Goal: Task Accomplishment & Management: Manage account settings

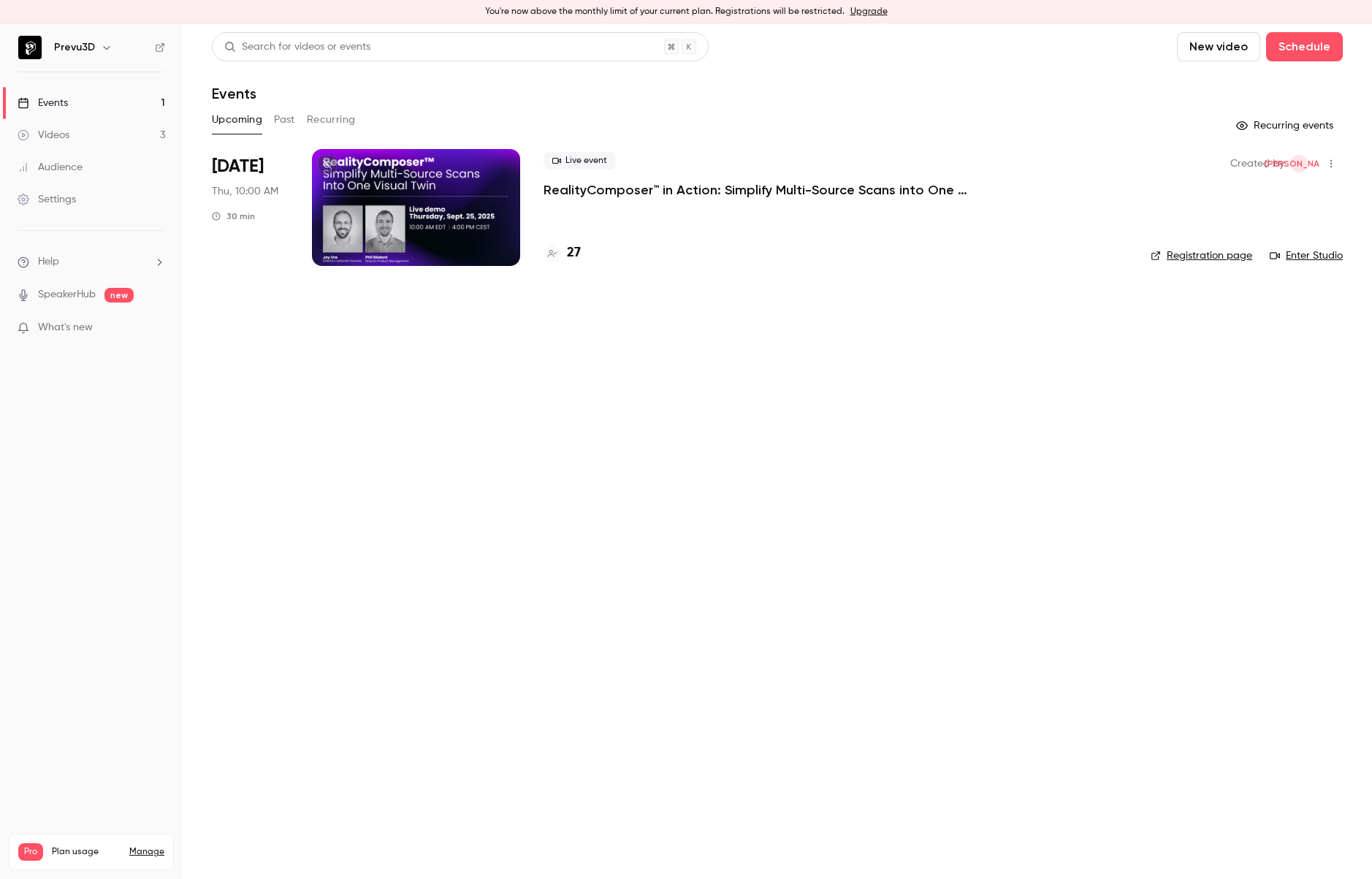
click at [59, 201] on div "Settings" at bounding box center [47, 199] width 58 height 15
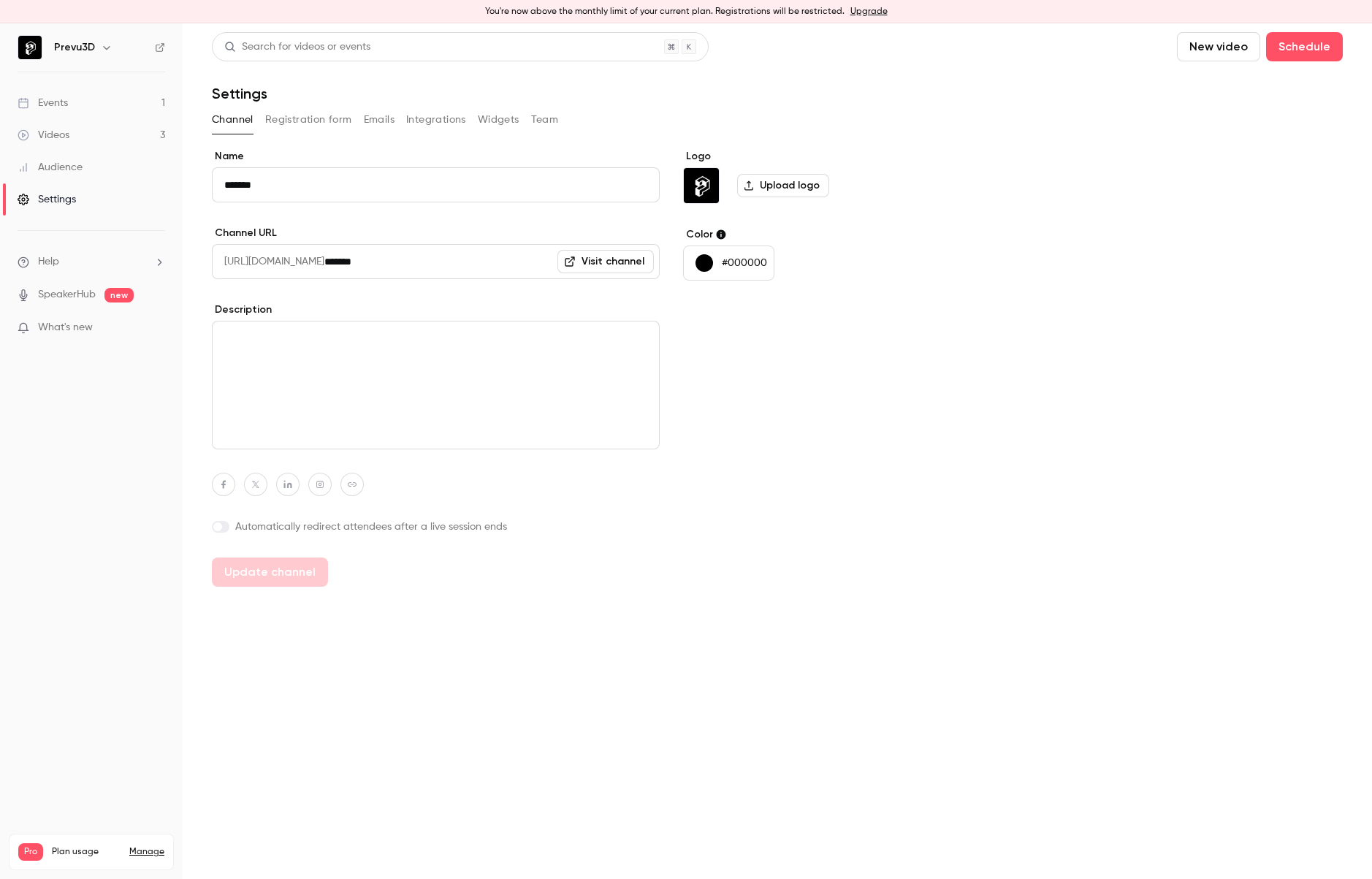
click at [70, 46] on h6 "Prevu3D" at bounding box center [75, 47] width 41 height 15
click at [107, 46] on icon "button" at bounding box center [107, 48] width 12 height 12
click at [102, 110] on div "Prevu3D [PERSON_NAME][EMAIL_ADDRESS][PERSON_NAME][DOMAIN_NAME] Billing Pro New …" at bounding box center [182, 169] width 340 height 171
click at [71, 154] on div "Billing" at bounding box center [184, 158] width 262 height 15
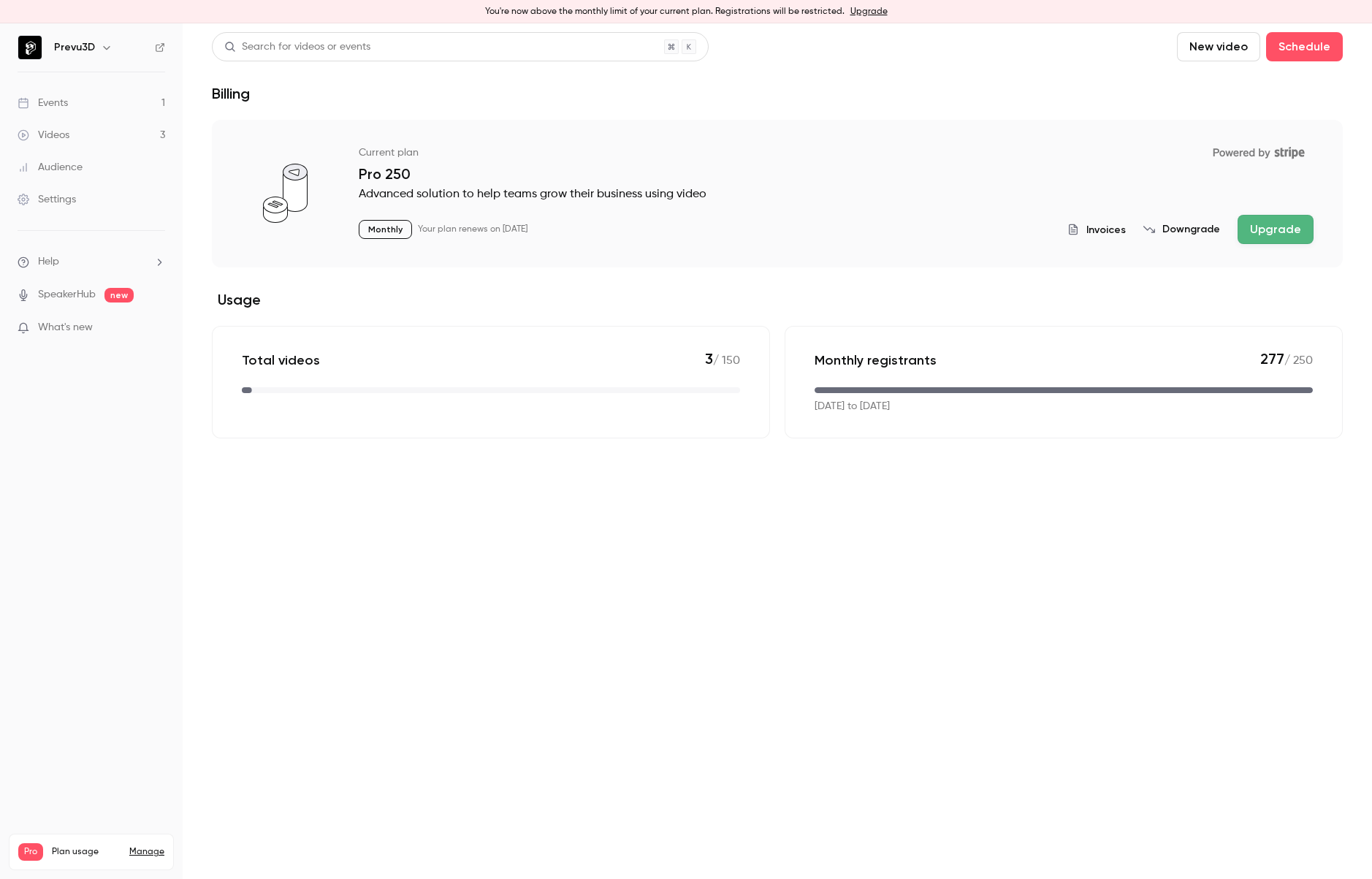
click at [109, 52] on icon "button" at bounding box center [107, 48] width 12 height 12
drag, startPoint x: 114, startPoint y: 99, endPoint x: 115, endPoint y: 107, distance: 8.1
click at [115, 107] on div "Prevu3D [PERSON_NAME][EMAIL_ADDRESS][PERSON_NAME][DOMAIN_NAME] Billing Pro New …" at bounding box center [182, 169] width 340 height 171
click at [101, 157] on div "Billing" at bounding box center [184, 158] width 262 height 15
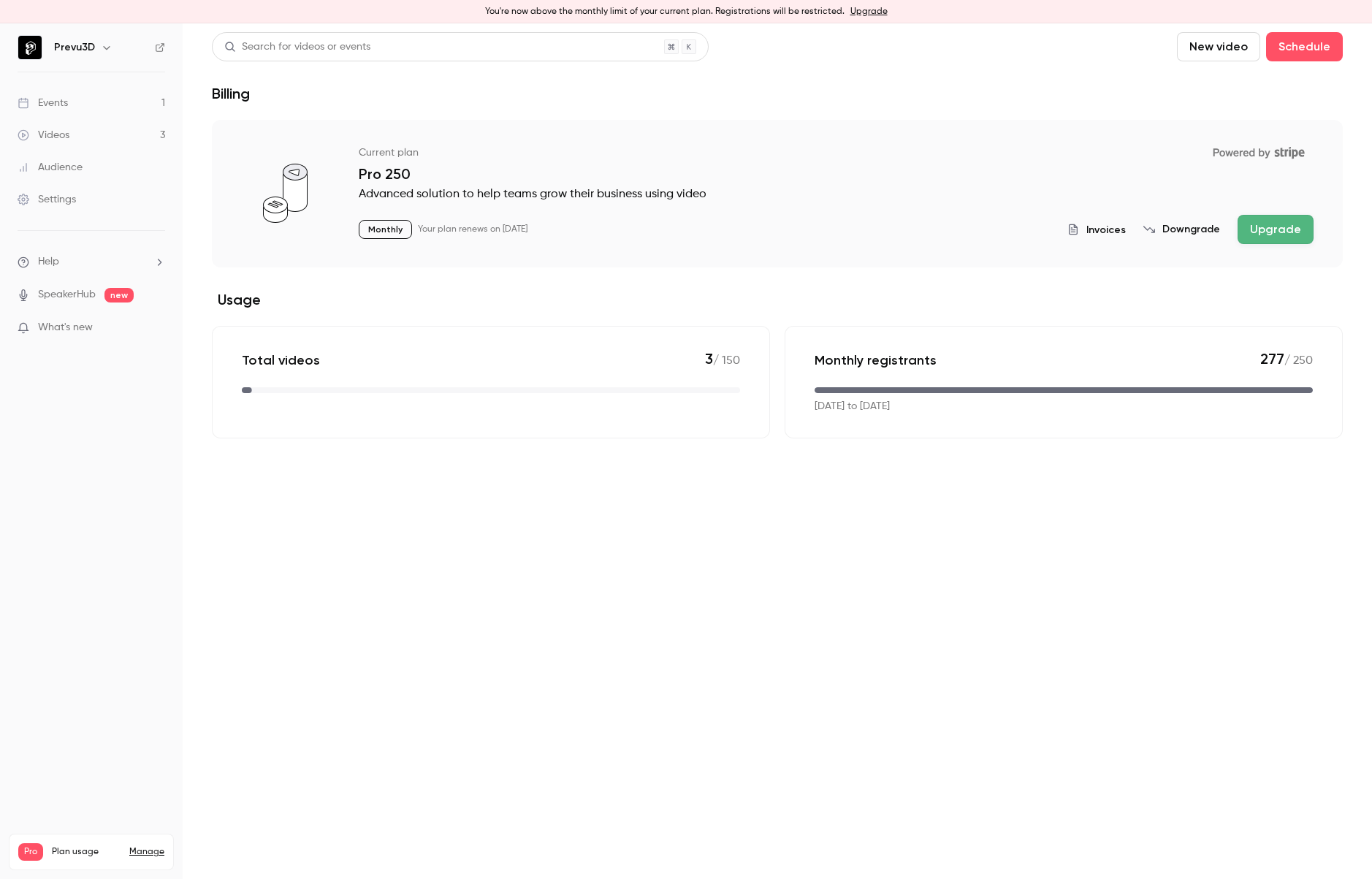
click at [142, 843] on div "Pro Plan usage Manage" at bounding box center [91, 852] width 146 height 18
click at [141, 846] on link "Manage" at bounding box center [147, 852] width 35 height 12
click at [145, 846] on link "Manage" at bounding box center [147, 852] width 35 height 12
click at [40, 29] on nav "Prevu3D Events 1 Videos 3 Audience Settings Help SpeakerHub new What's new Pro …" at bounding box center [91, 451] width 183 height 856
click at [41, 52] on img at bounding box center [30, 48] width 23 height 23
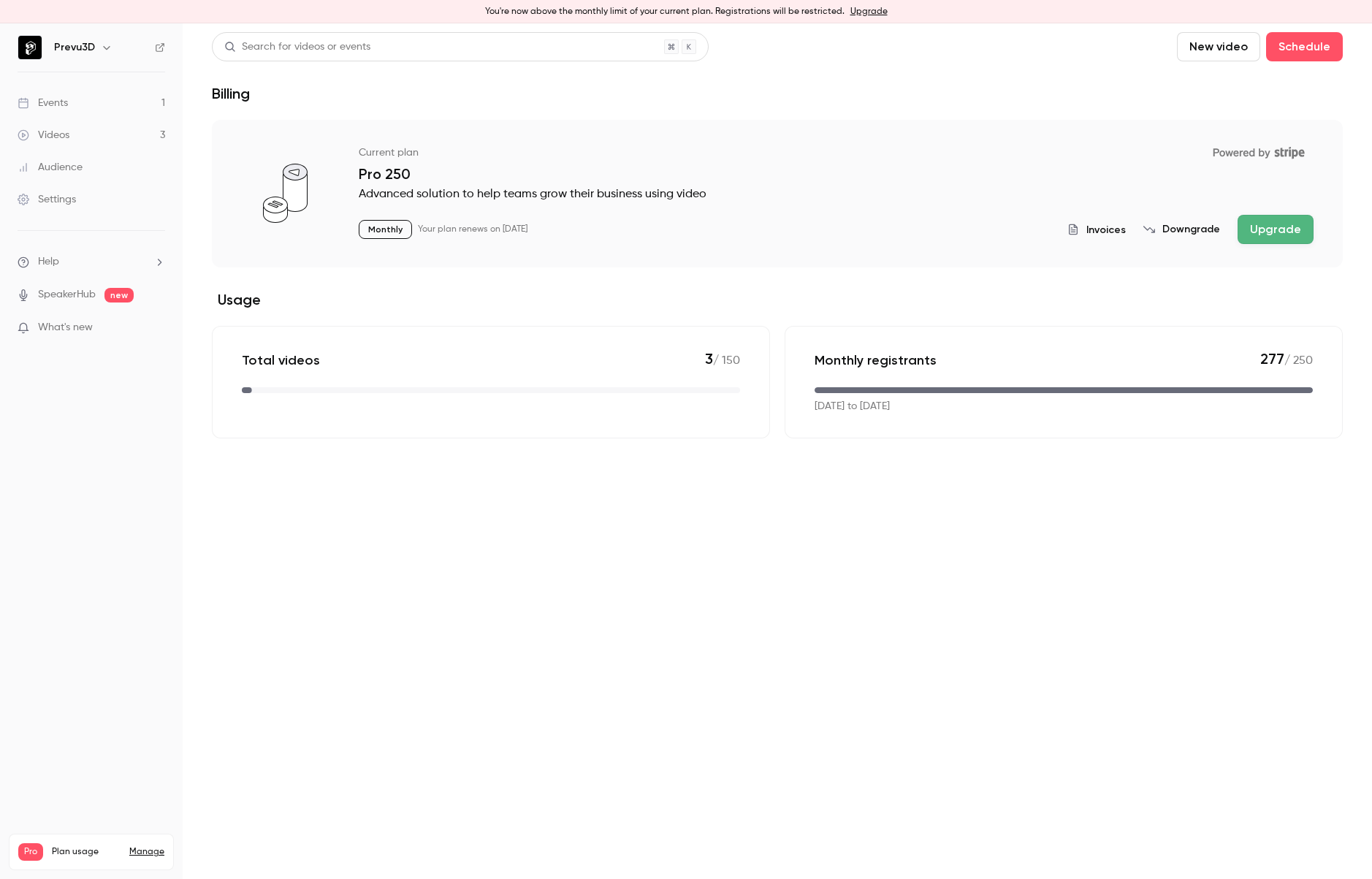
click at [94, 49] on div "Prevu3D" at bounding box center [99, 48] width 90 height 18
click at [101, 46] on icon "button" at bounding box center [107, 48] width 12 height 12
click at [288, 751] on div at bounding box center [686, 439] width 1372 height 879
